Goal: Information Seeking & Learning: Learn about a topic

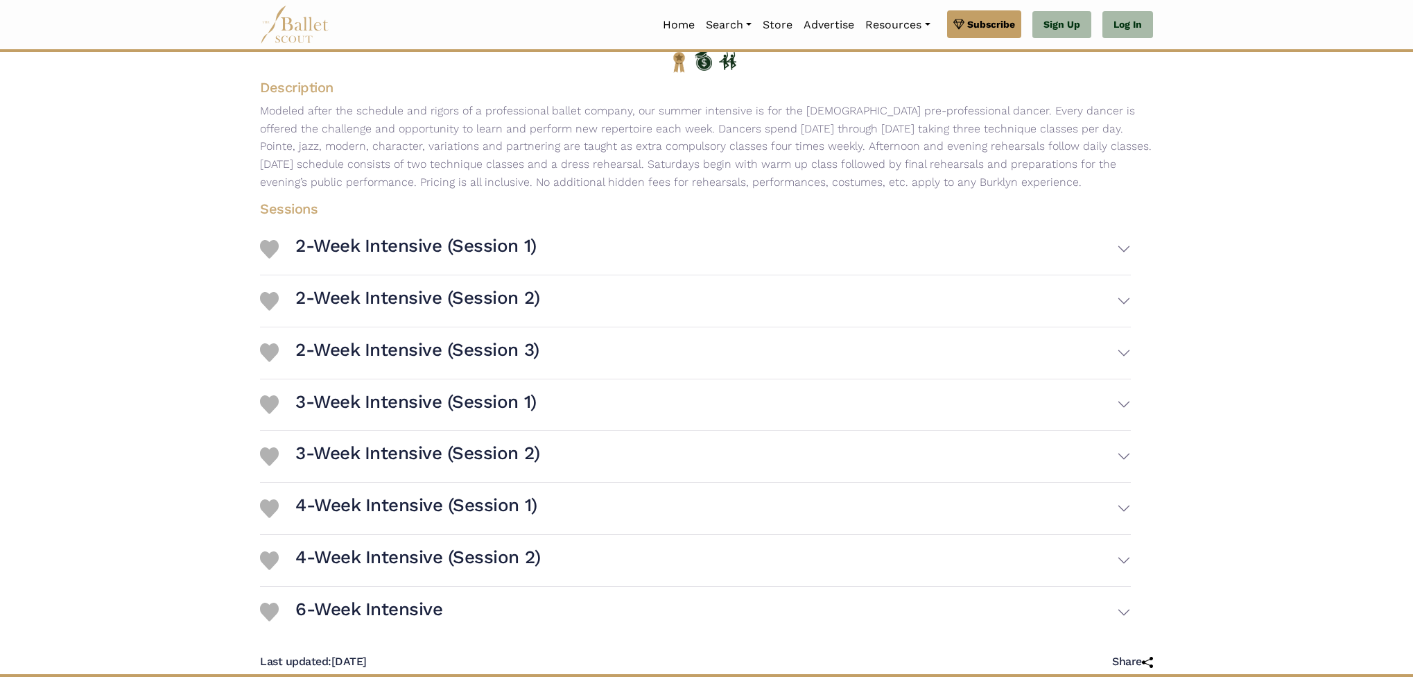
scroll to position [251, 0]
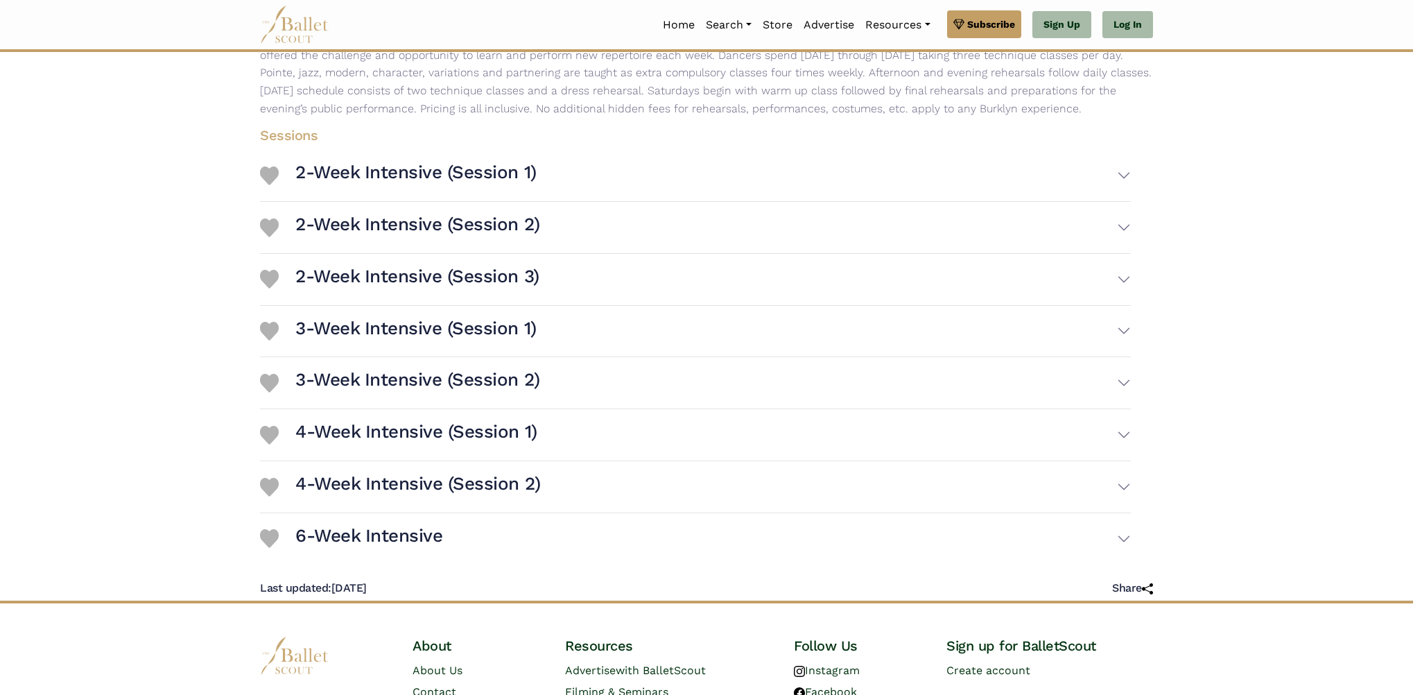
click at [754, 438] on button "4-Week Intensive (Session 1)" at bounding box center [713, 435] width 836 height 40
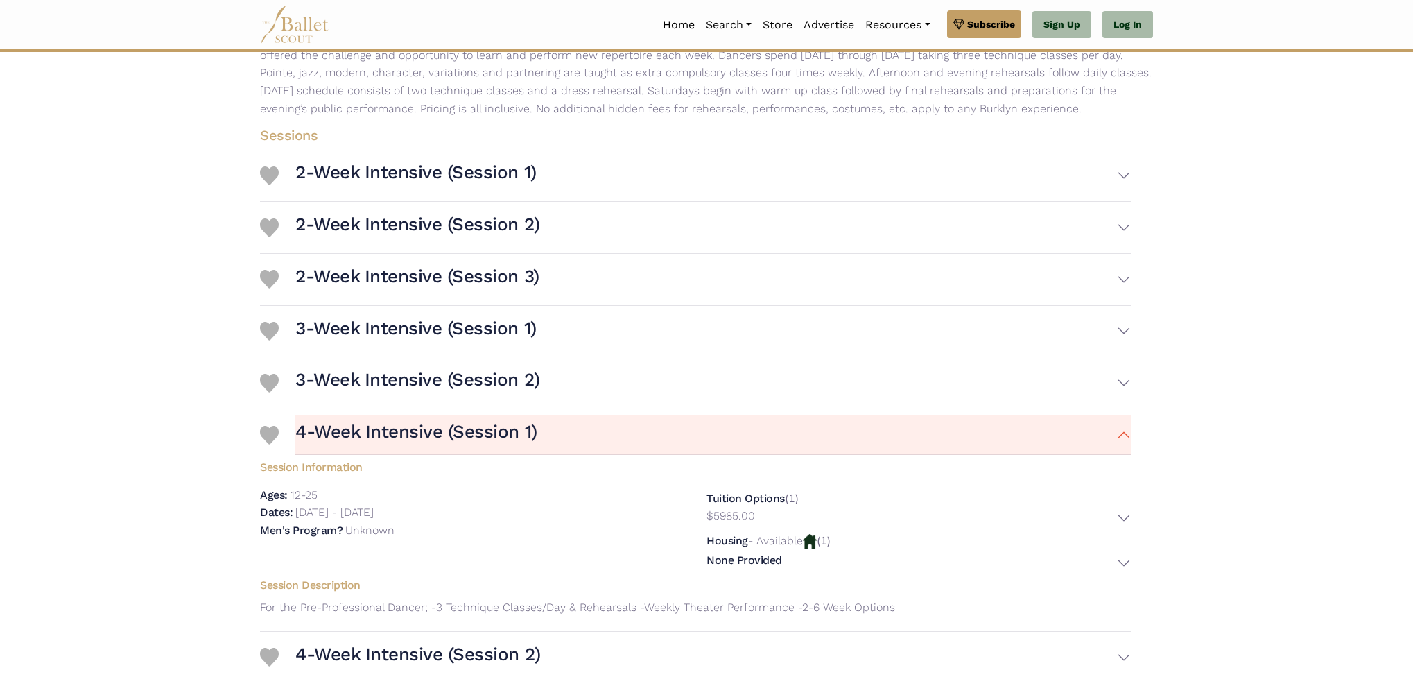
click at [300, 23] on img at bounding box center [294, 25] width 69 height 38
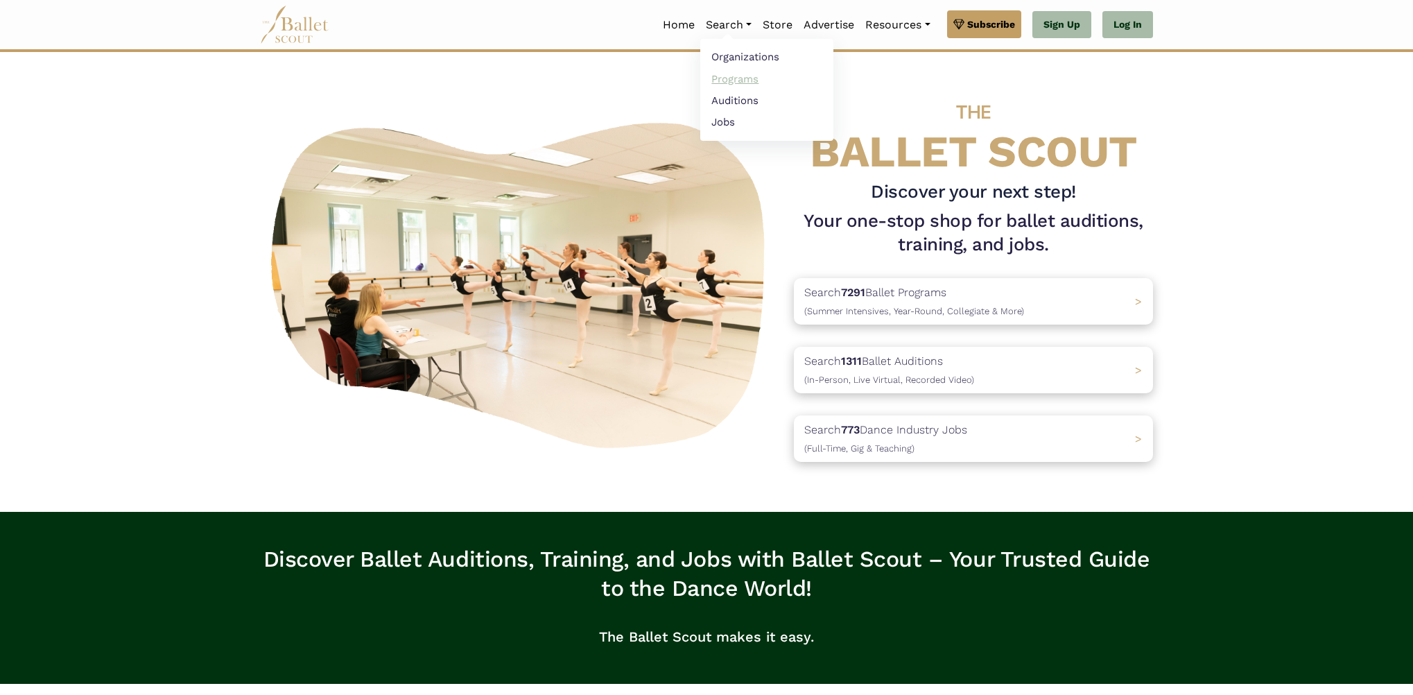
click at [731, 77] on link "Programs" at bounding box center [766, 78] width 133 height 21
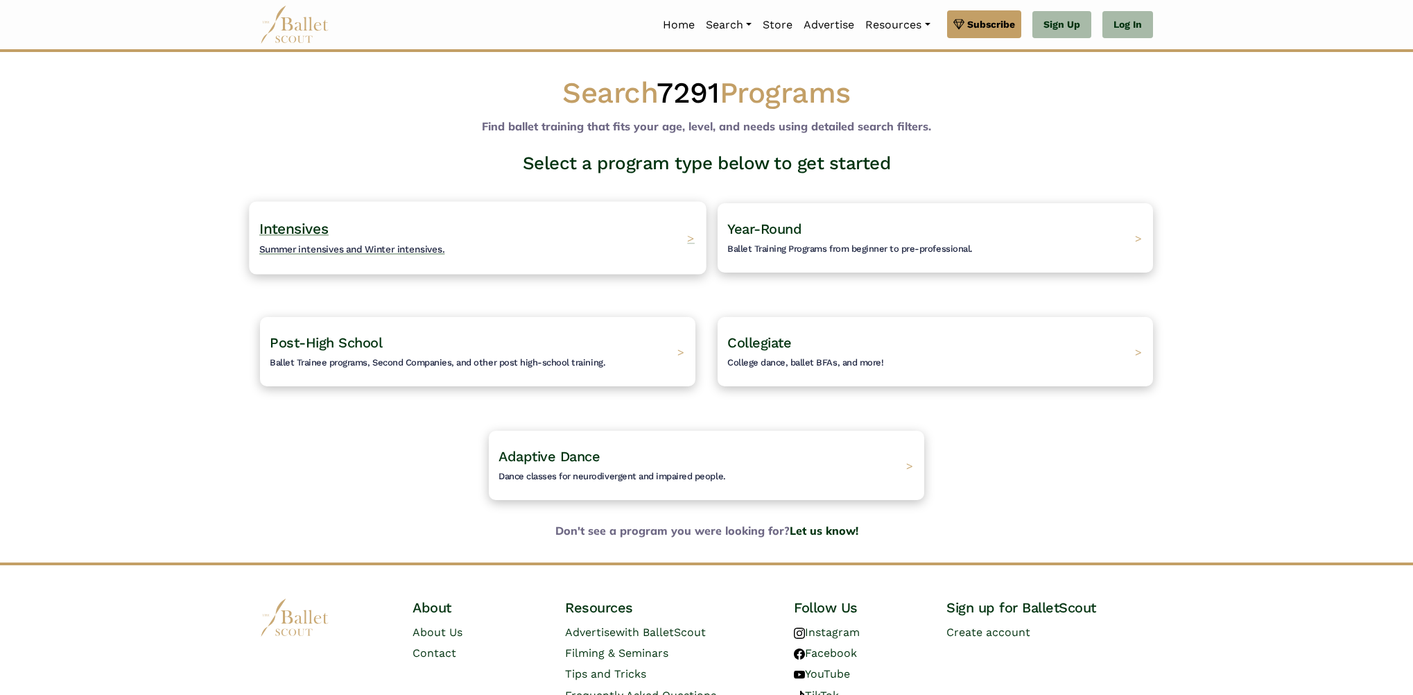
click at [518, 236] on div "Intensives Summer intensives and Winter intensives. >" at bounding box center [477, 237] width 457 height 73
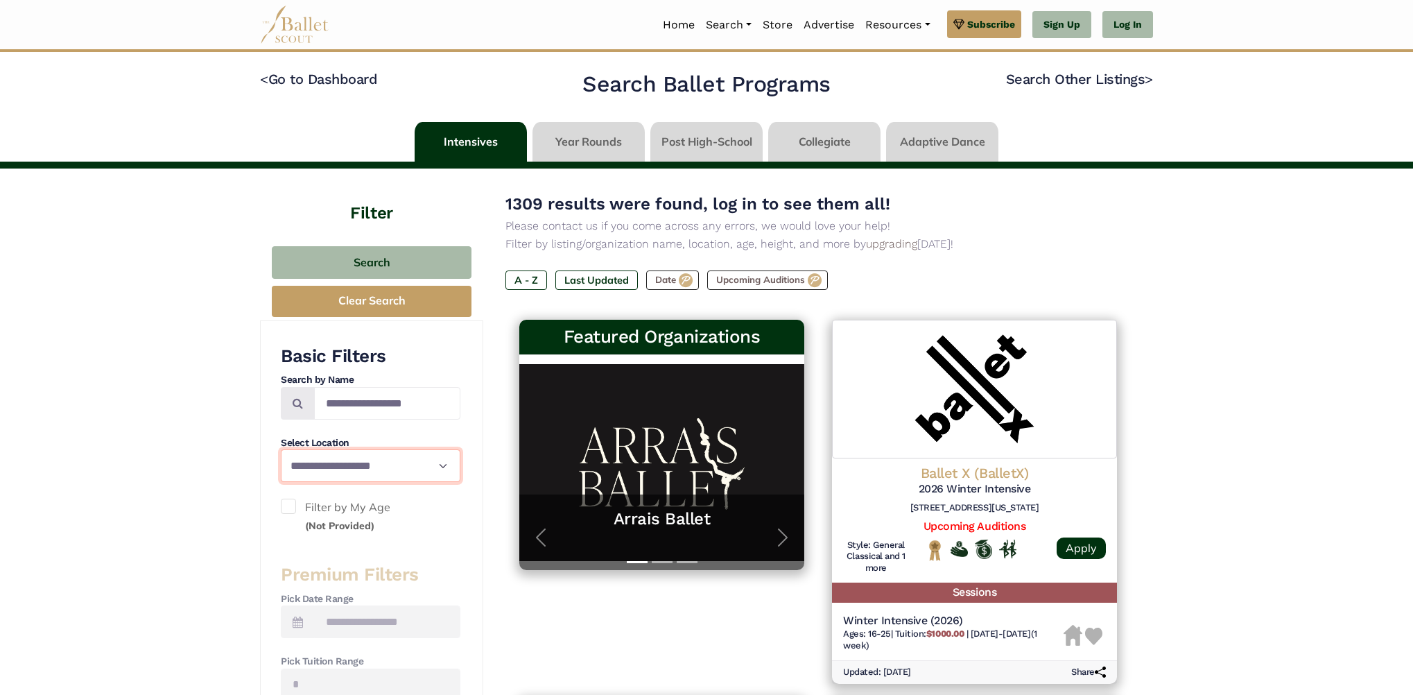
scroll to position [119, 0]
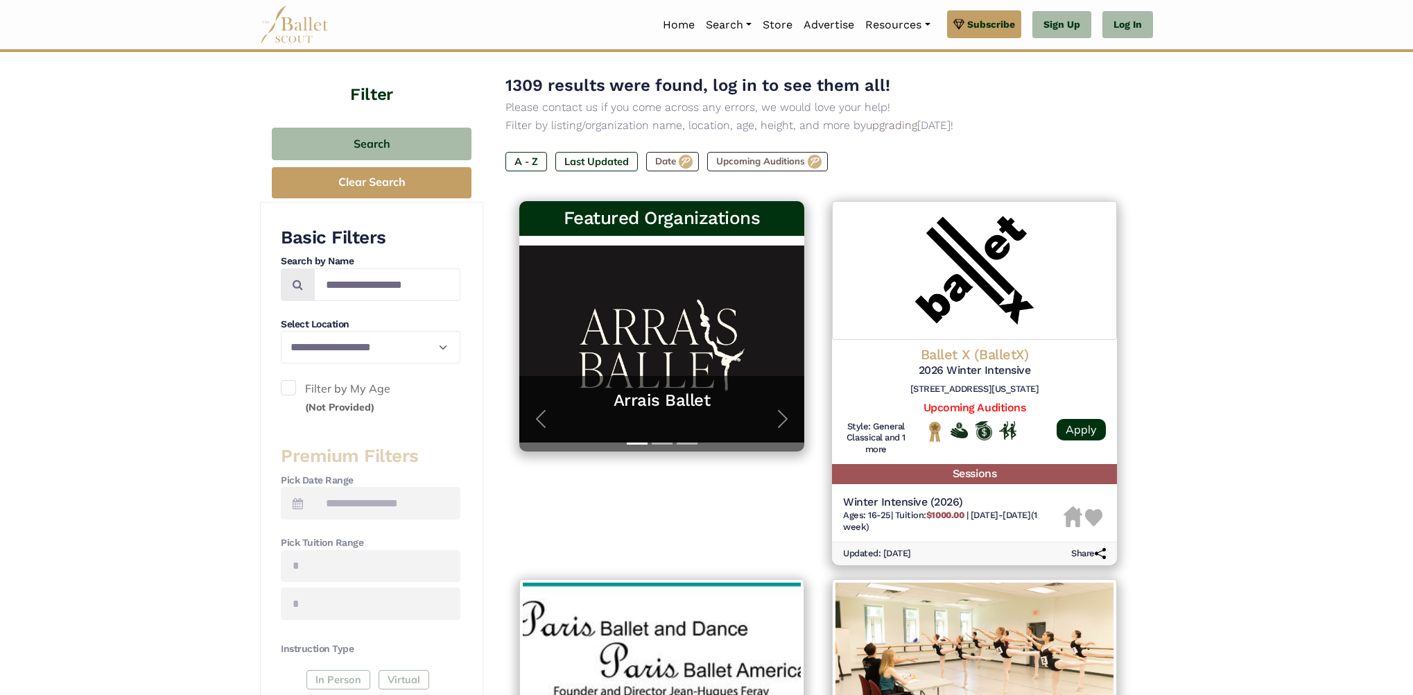
click at [294, 383] on span at bounding box center [288, 387] width 15 height 15
click at [286, 383] on span at bounding box center [288, 387] width 15 height 15
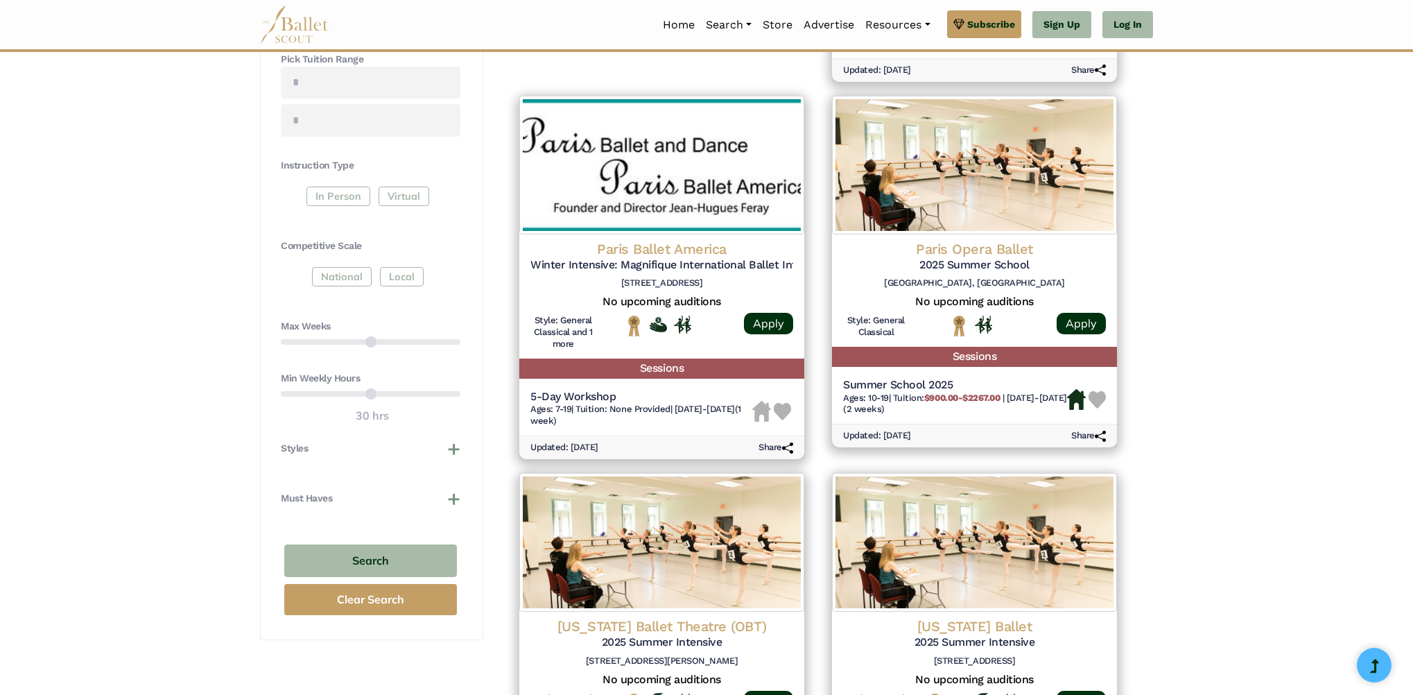
scroll to position [0, 0]
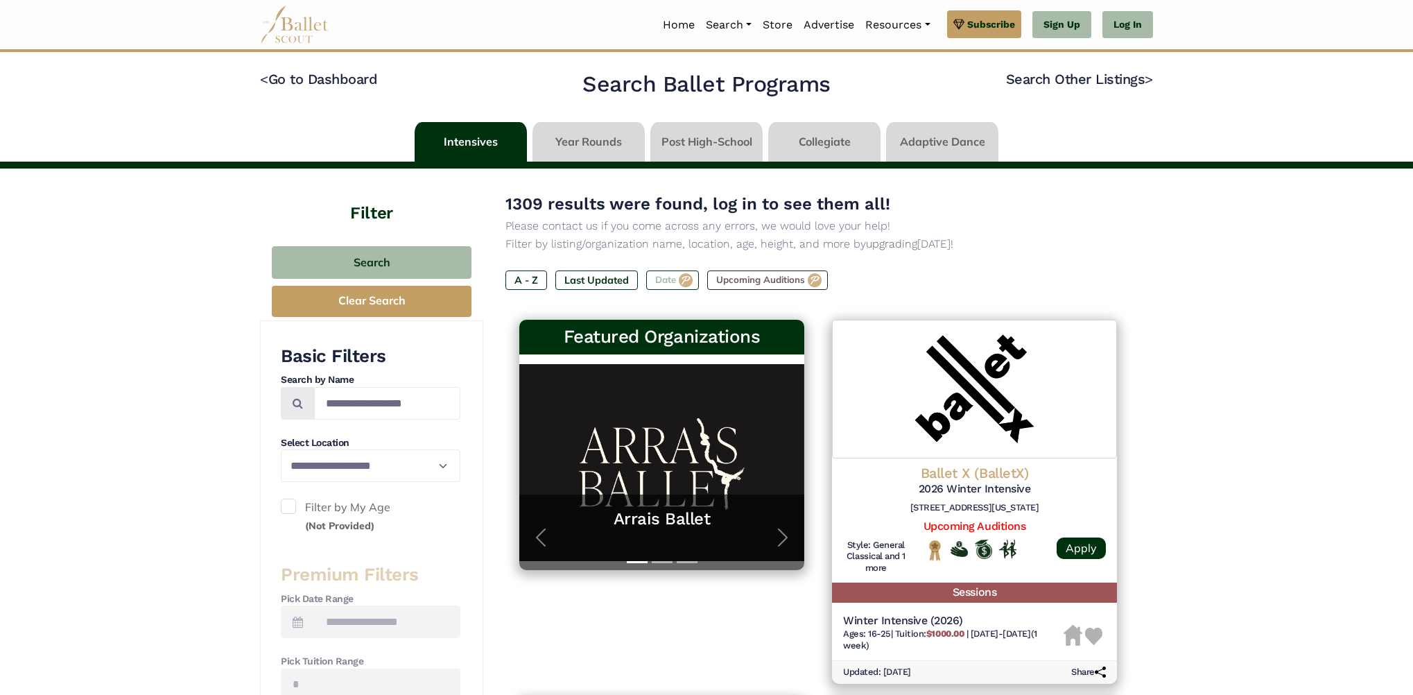
click at [695, 282] on label "Date" at bounding box center [672, 279] width 53 height 19
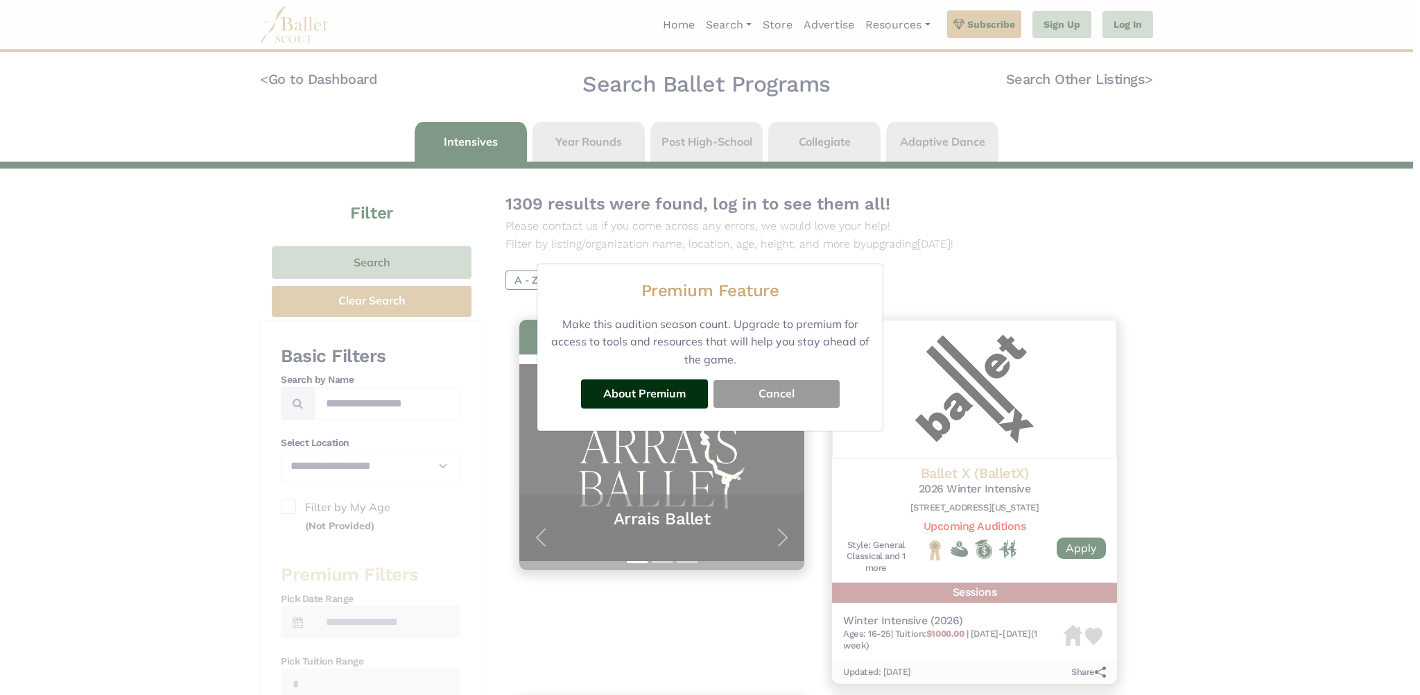
click at [779, 391] on button "Cancel" at bounding box center [776, 394] width 126 height 28
